Goal: Information Seeking & Learning: Learn about a topic

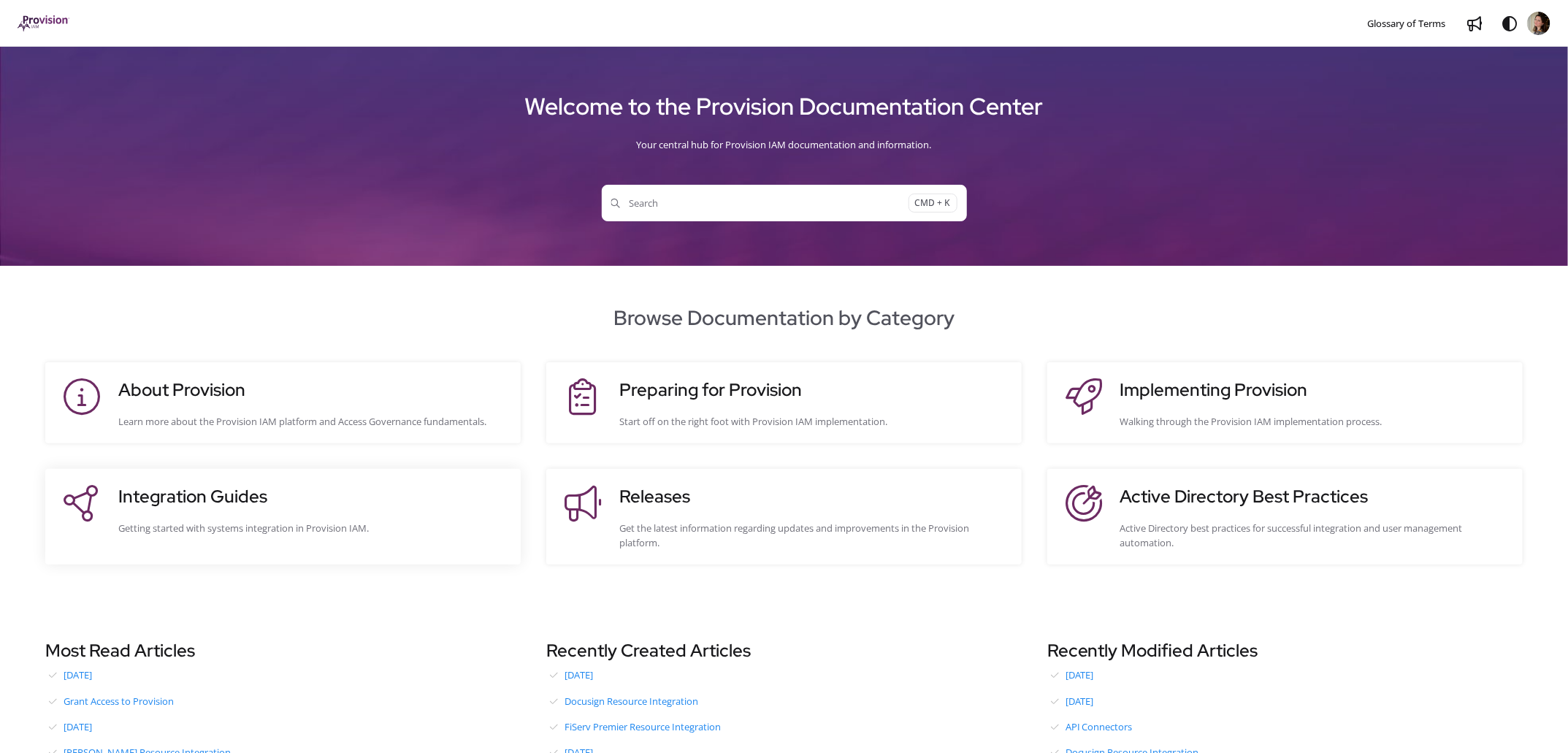
click at [241, 503] on h3 "Integration Guides" at bounding box center [312, 496] width 388 height 26
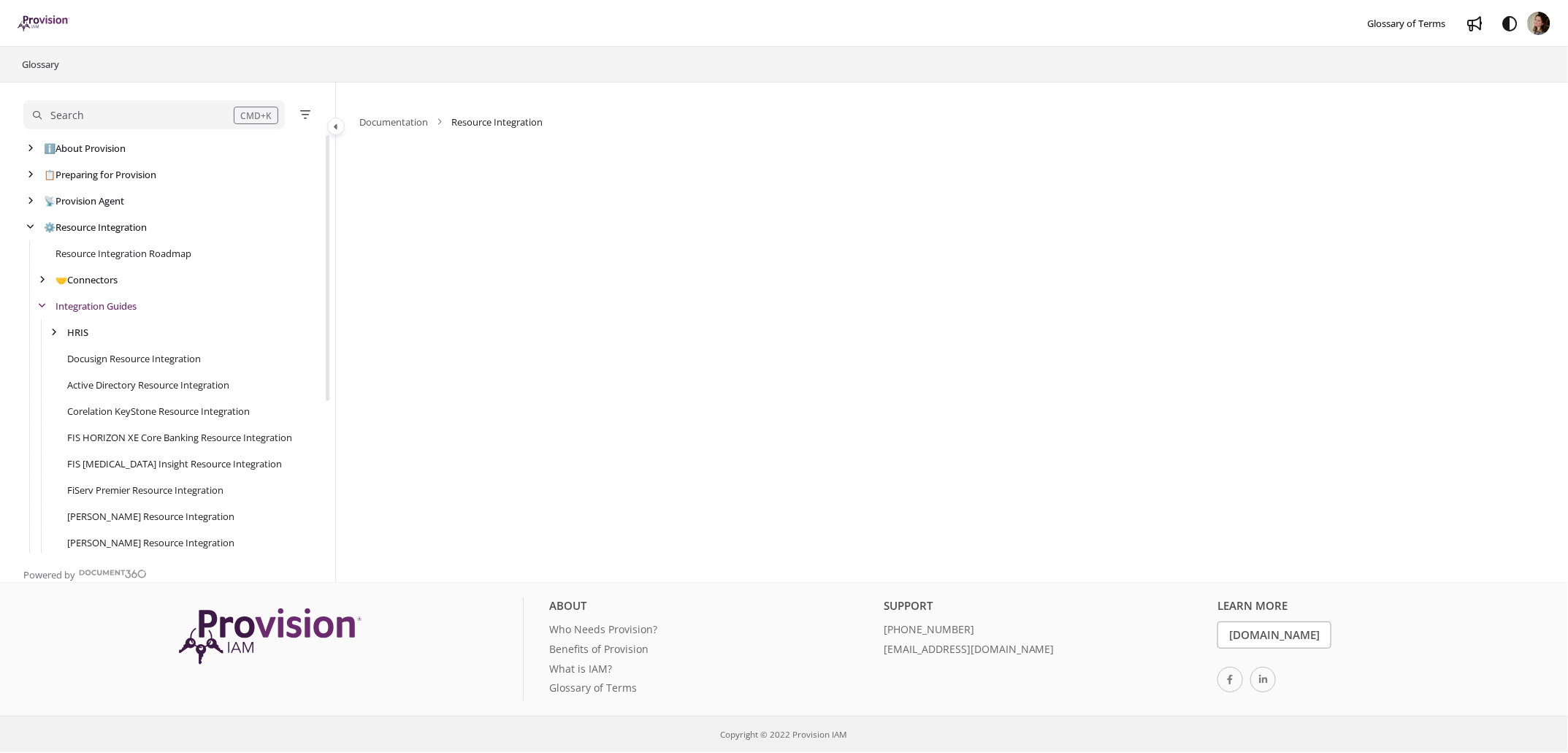
scroll to position [26, 0]
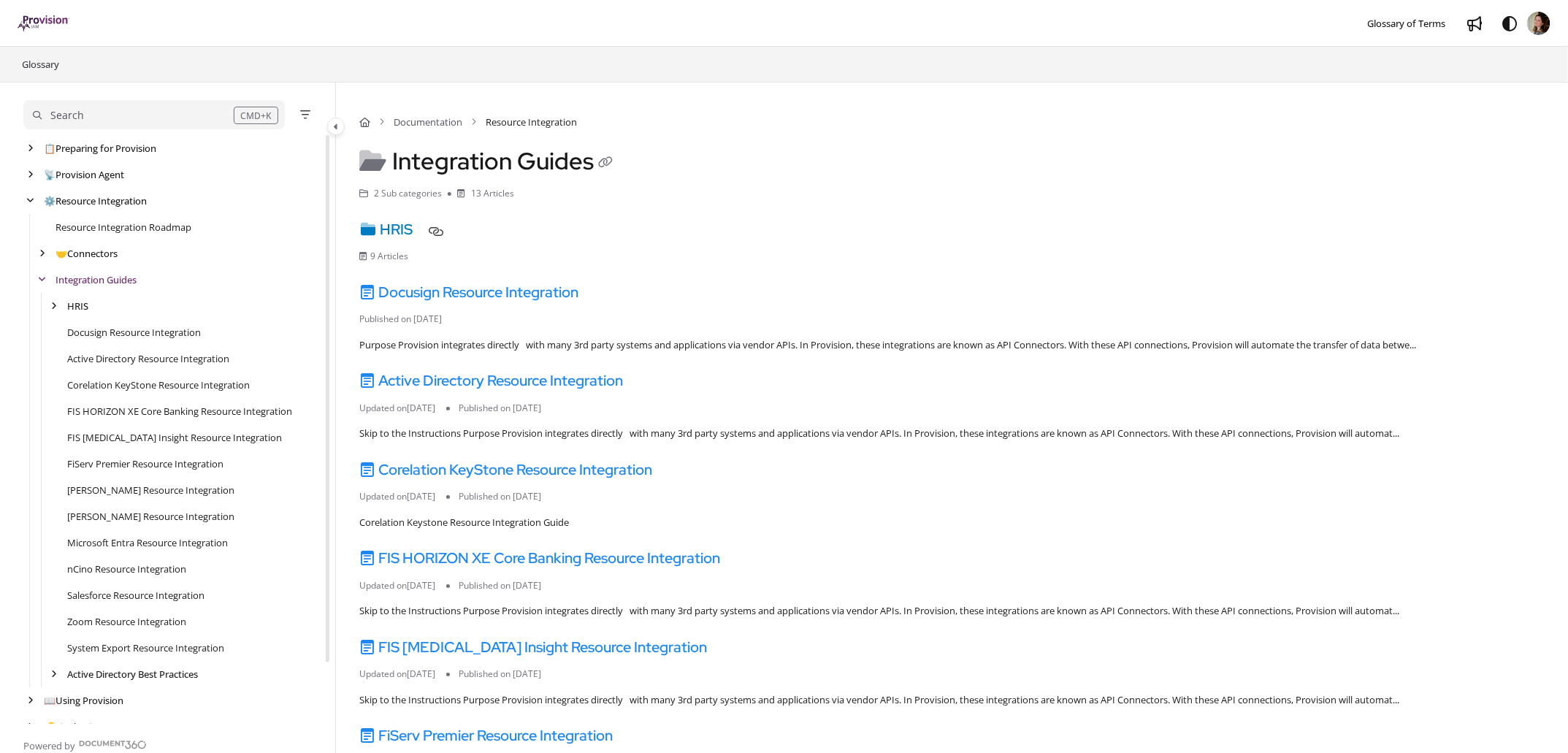
click at [407, 229] on link "HRIS" at bounding box center [386, 229] width 54 height 19
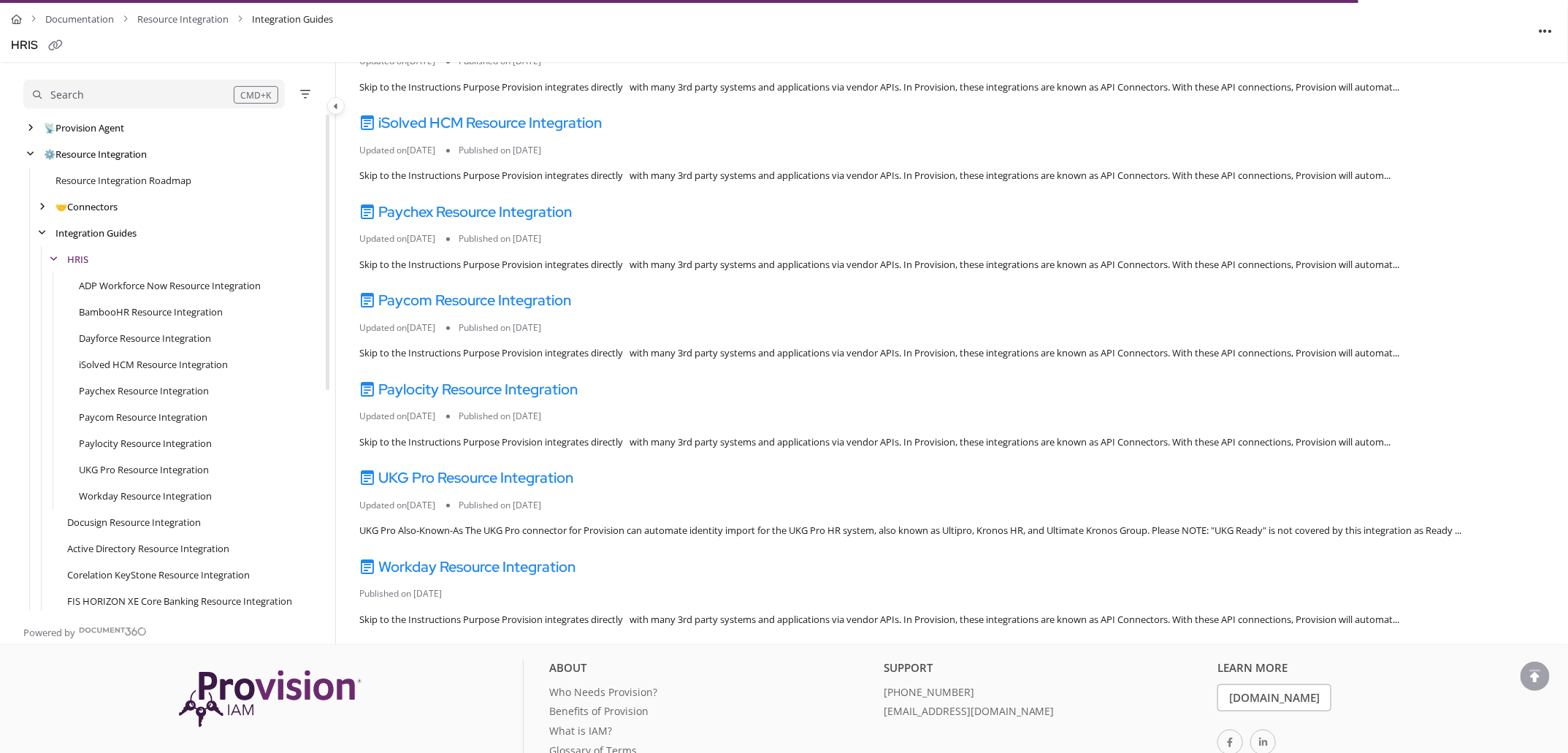
scroll to position [376, 0]
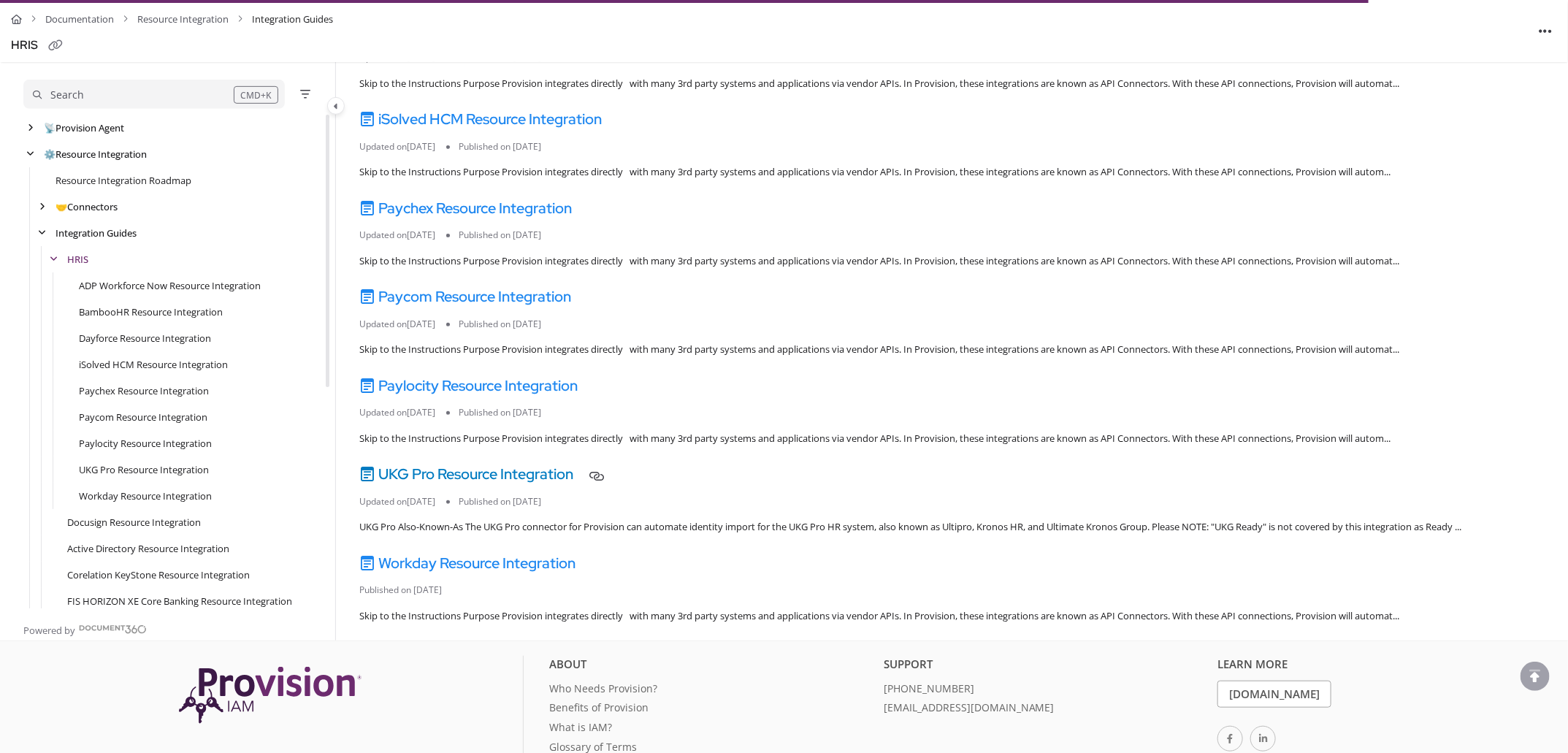
click at [508, 477] on link "UKG Pro Resource Integration" at bounding box center [466, 474] width 214 height 19
